Goal: Task Accomplishment & Management: Use online tool/utility

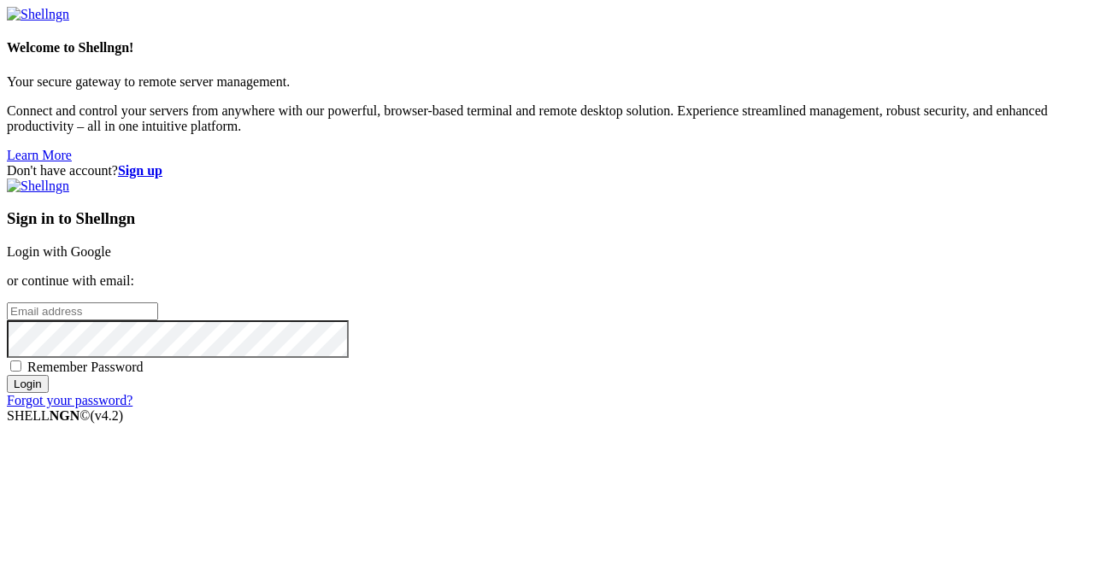
drag, startPoint x: 609, startPoint y: 172, endPoint x: 615, endPoint y: 188, distance: 17.3
click at [615, 188] on div "Sign in to Shellngn Login with Google or continue with email: Remember Password…" at bounding box center [547, 294] width 1080 height 230
click at [111, 244] on link "Login with Google" at bounding box center [59, 251] width 104 height 15
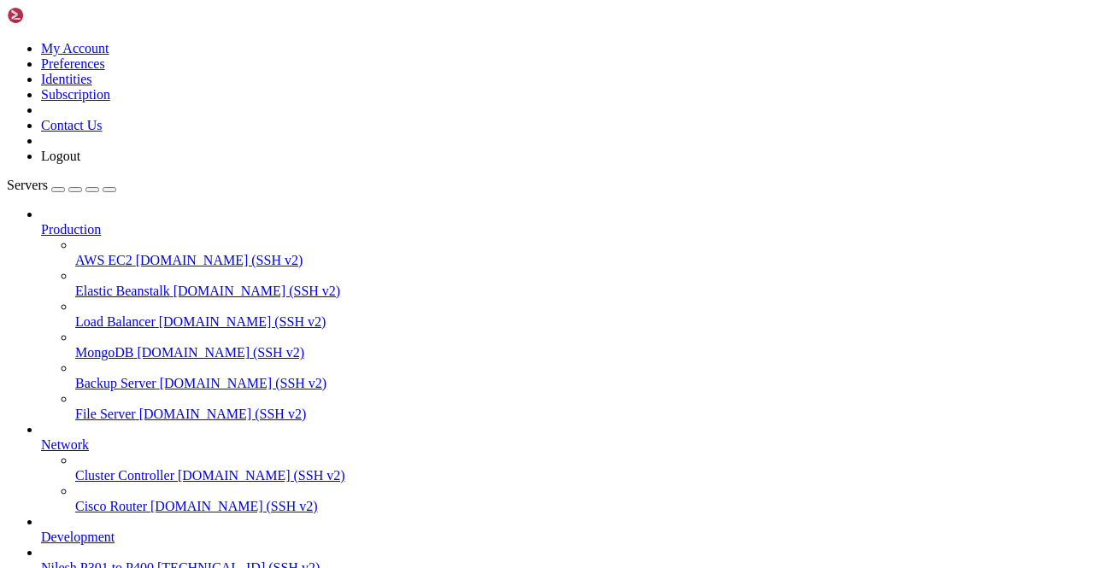
scroll to position [166, 0]
click at [85, 538] on span "Nilesh P301 to P400" at bounding box center [97, 568] width 113 height 15
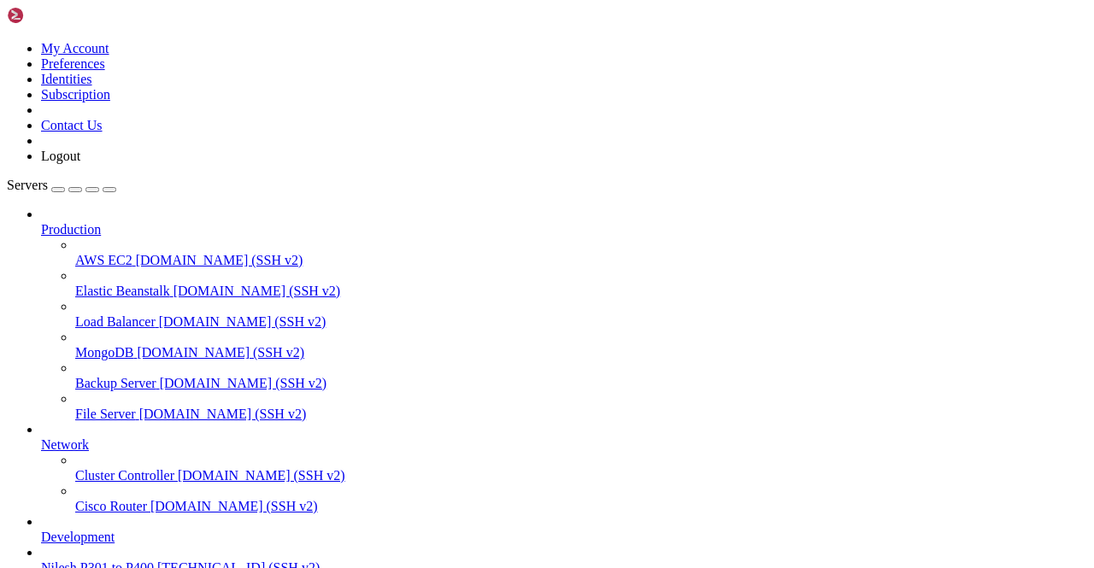
scroll to position [60027, 0]
